Goal: Task Accomplishment & Management: Use online tool/utility

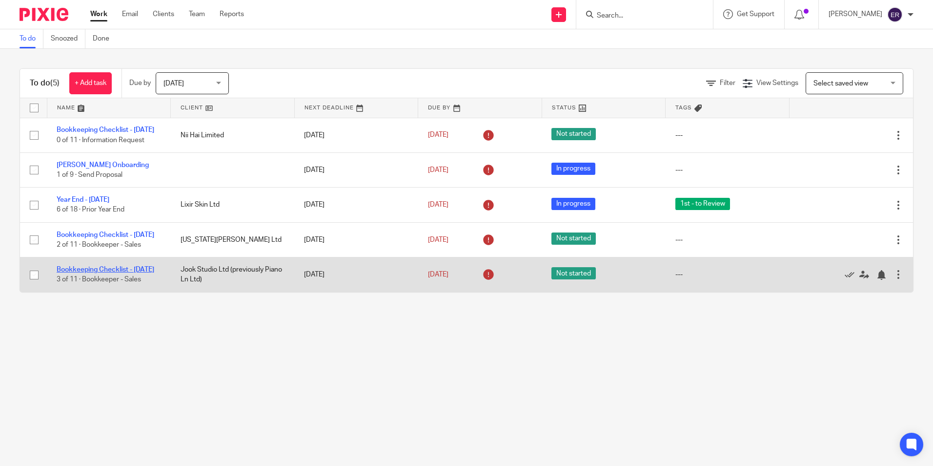
click at [107, 273] on link "Bookkeeping Checklist - [DATE]" at bounding box center [106, 269] width 98 height 7
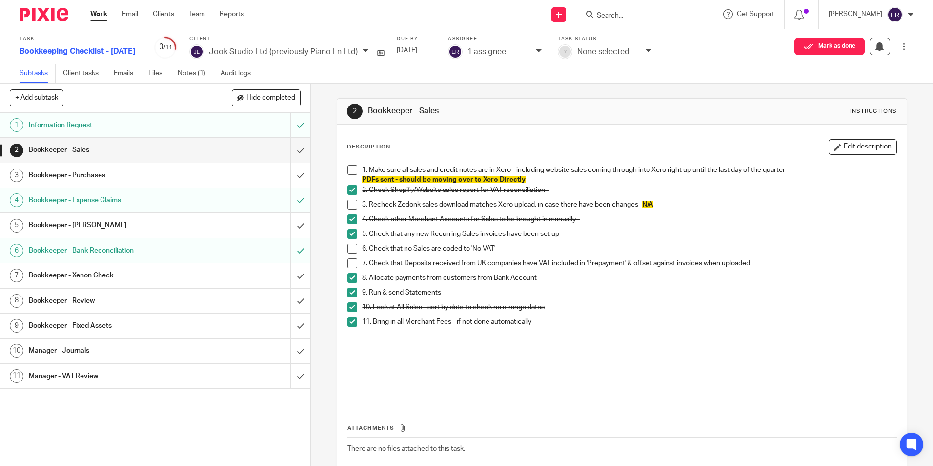
click at [146, 252] on h1 "Bookkeeper - Bank Reconciliation" at bounding box center [113, 250] width 168 height 15
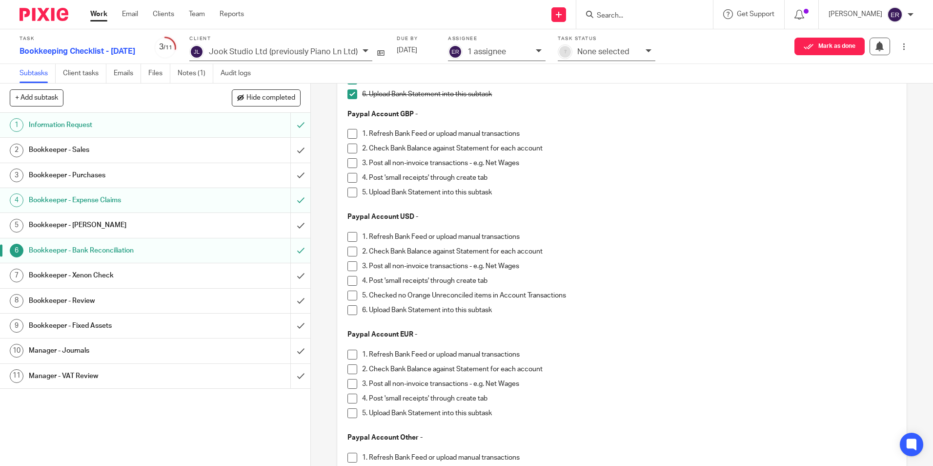
scroll to position [403, 0]
